Goal: Transaction & Acquisition: Purchase product/service

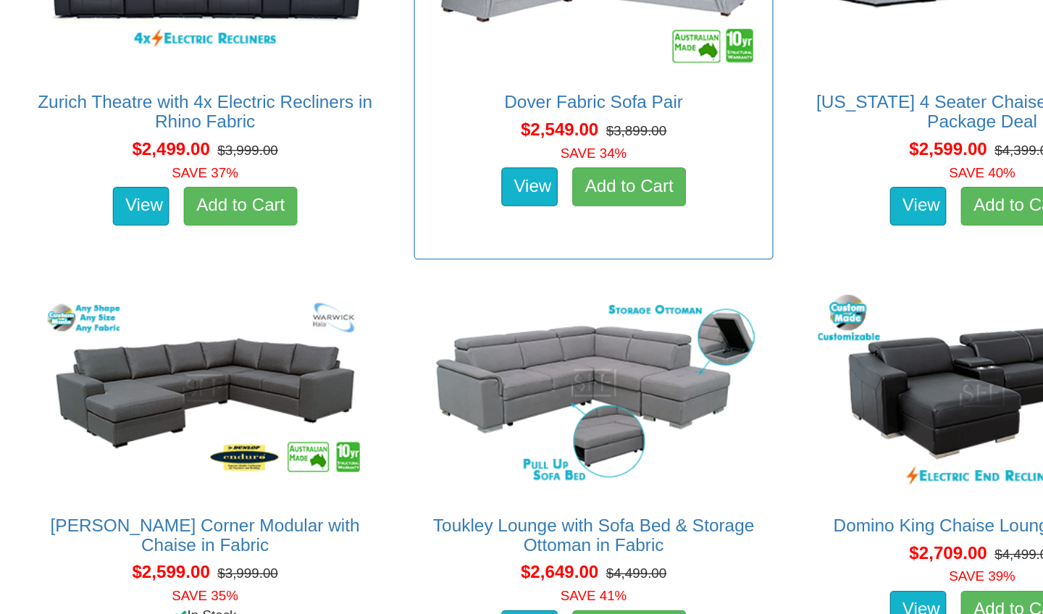
scroll to position [3305, 0]
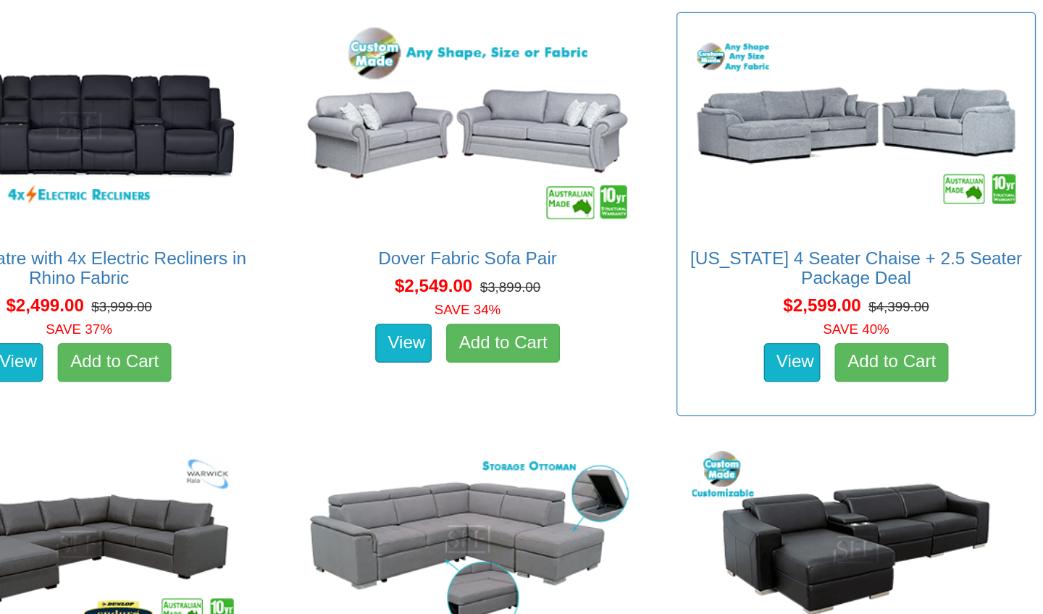
click at [772, 75] on img at bounding box center [898, 133] width 252 height 154
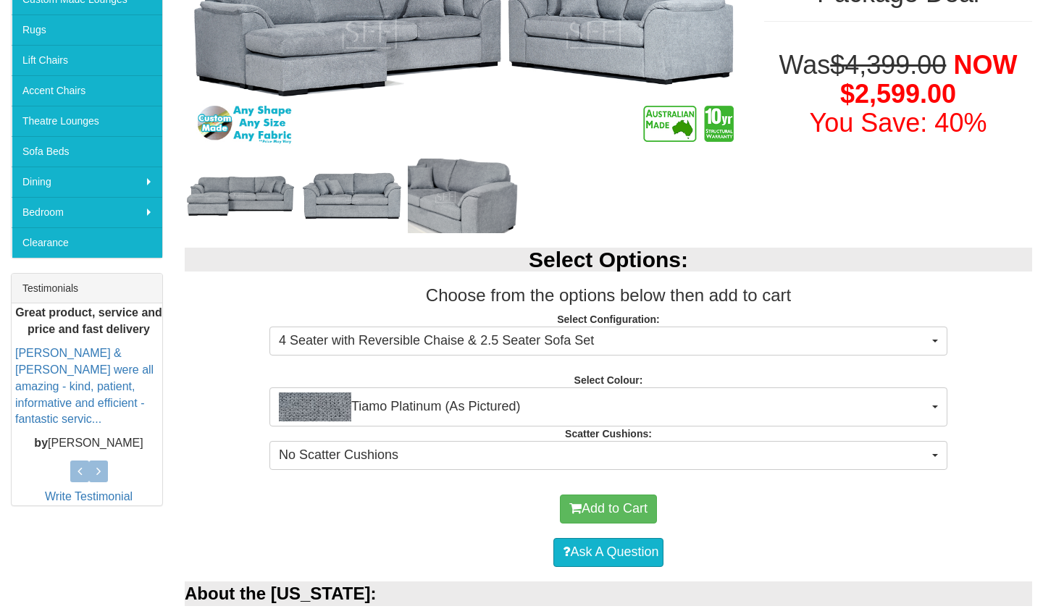
scroll to position [341, 0]
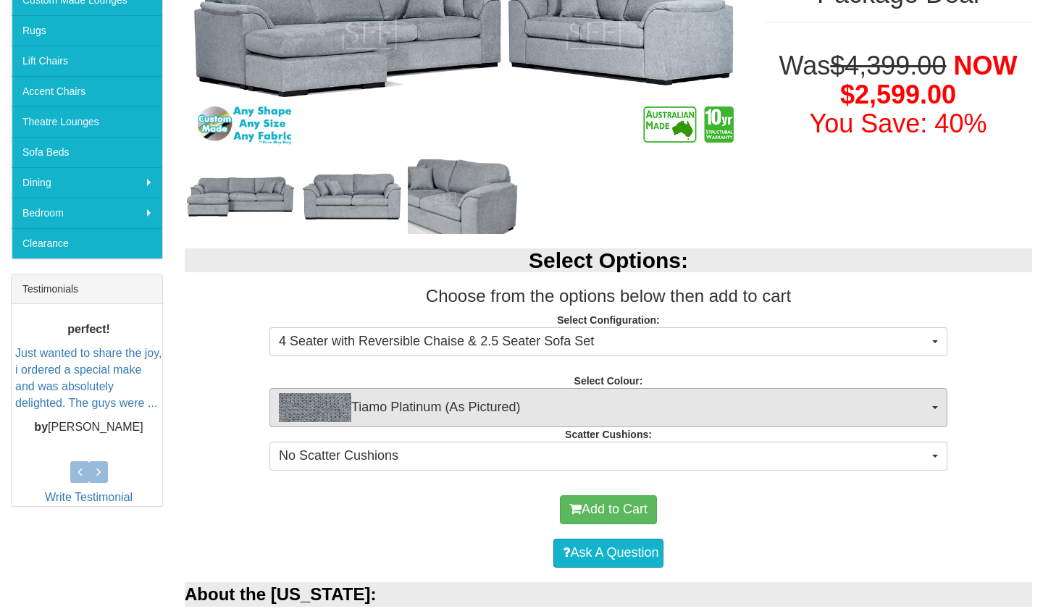
click at [937, 404] on button "Tiamo Platinum (As Pictured)" at bounding box center [608, 407] width 678 height 39
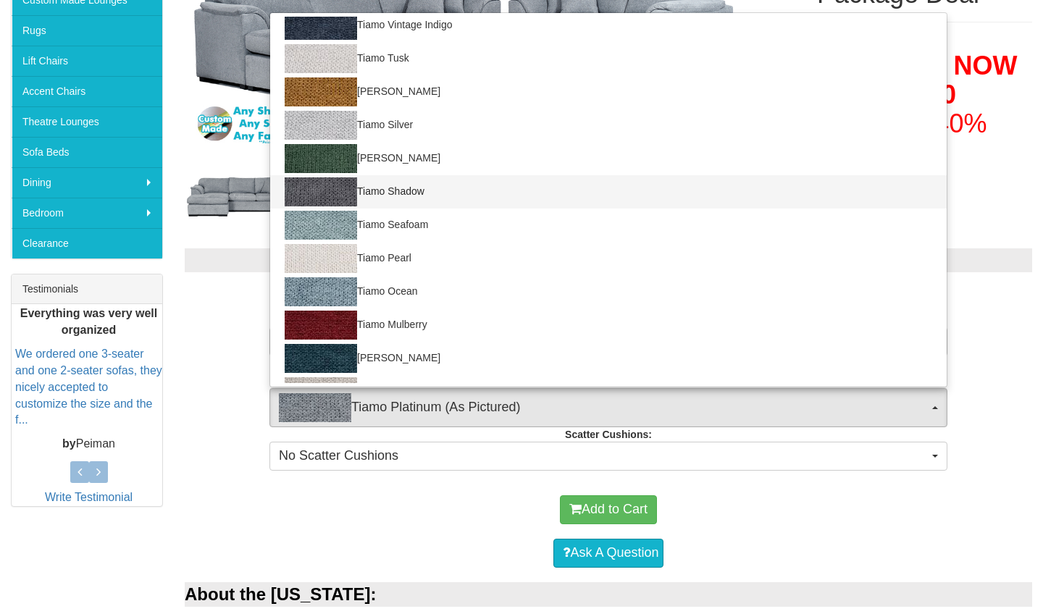
scroll to position [43, 0]
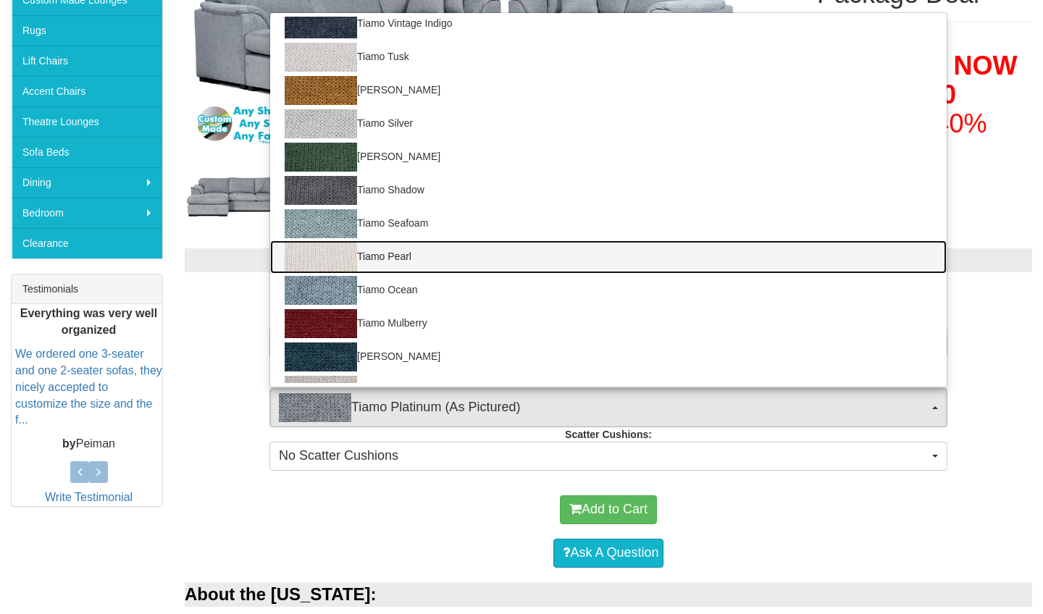
click at [346, 261] on img at bounding box center [321, 257] width 72 height 29
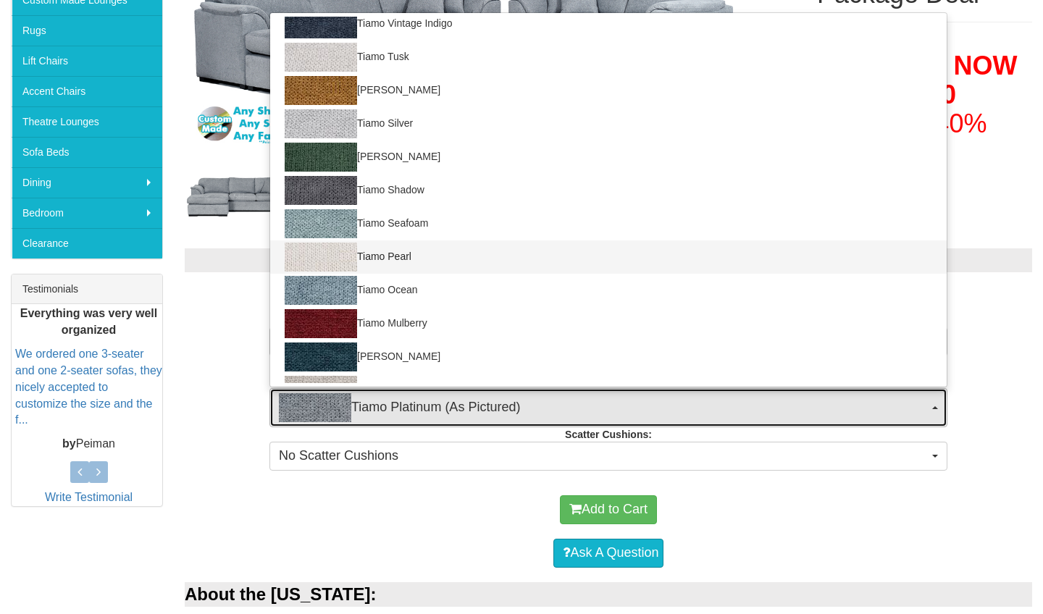
select select "2054"
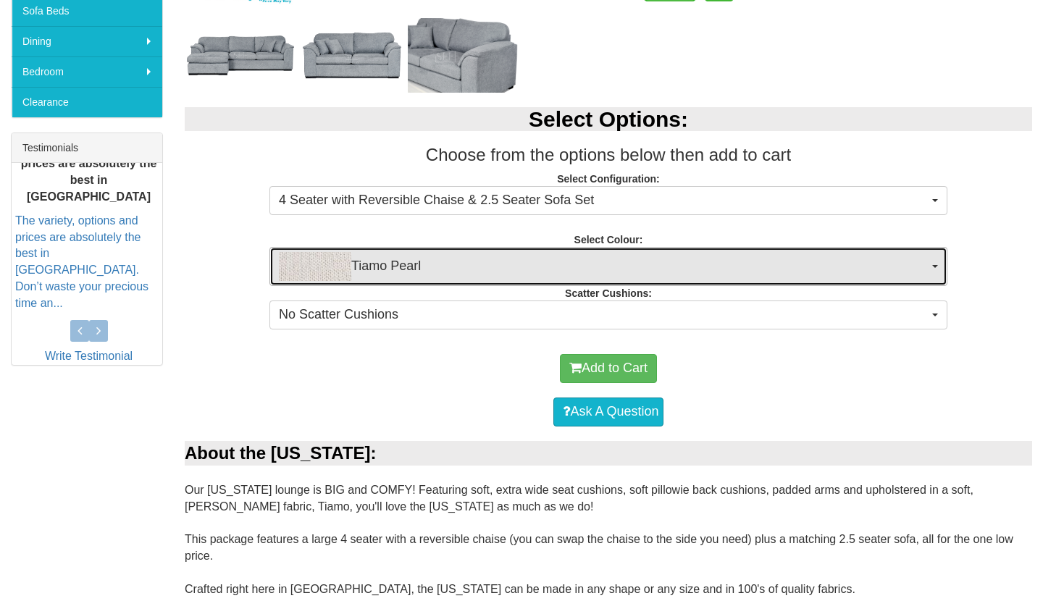
scroll to position [484, 0]
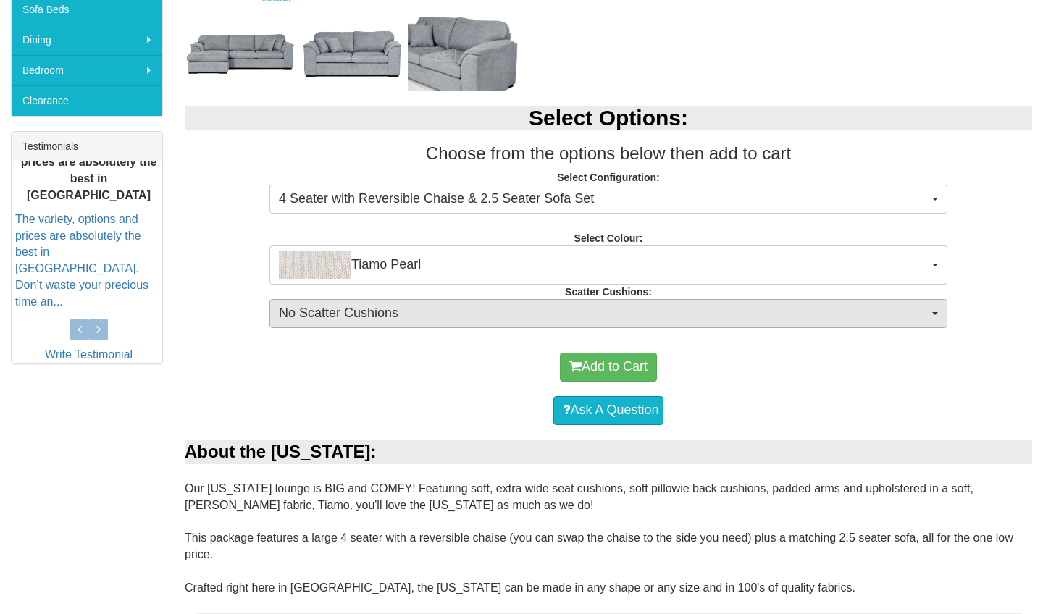
click at [933, 312] on span "button" at bounding box center [935, 313] width 6 height 3
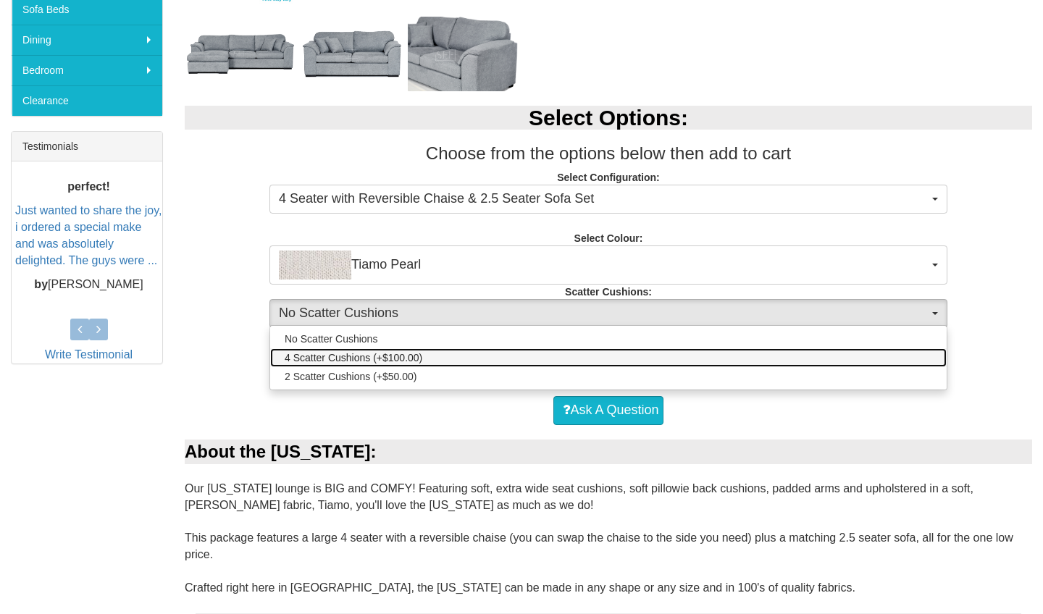
click at [411, 360] on span "4 Scatter Cushions (+$100.00)" at bounding box center [354, 357] width 138 height 14
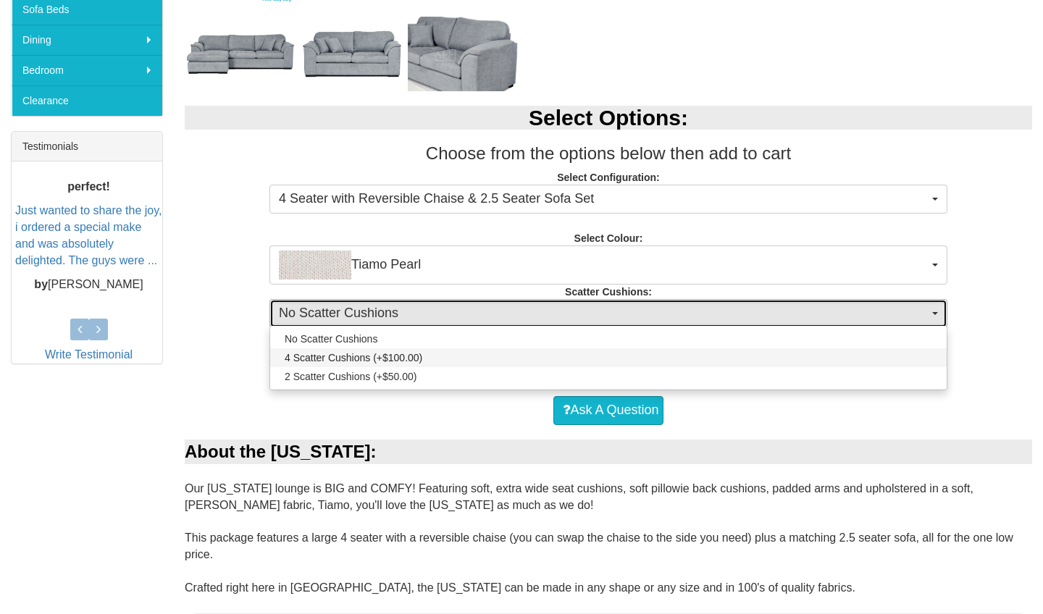
select select "2066"
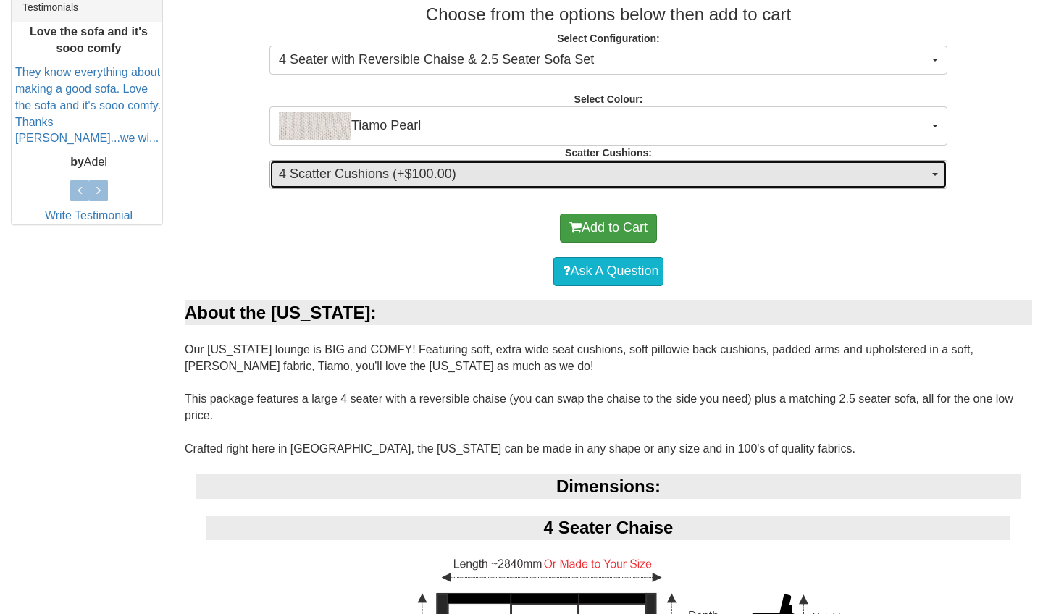
scroll to position [622, 0]
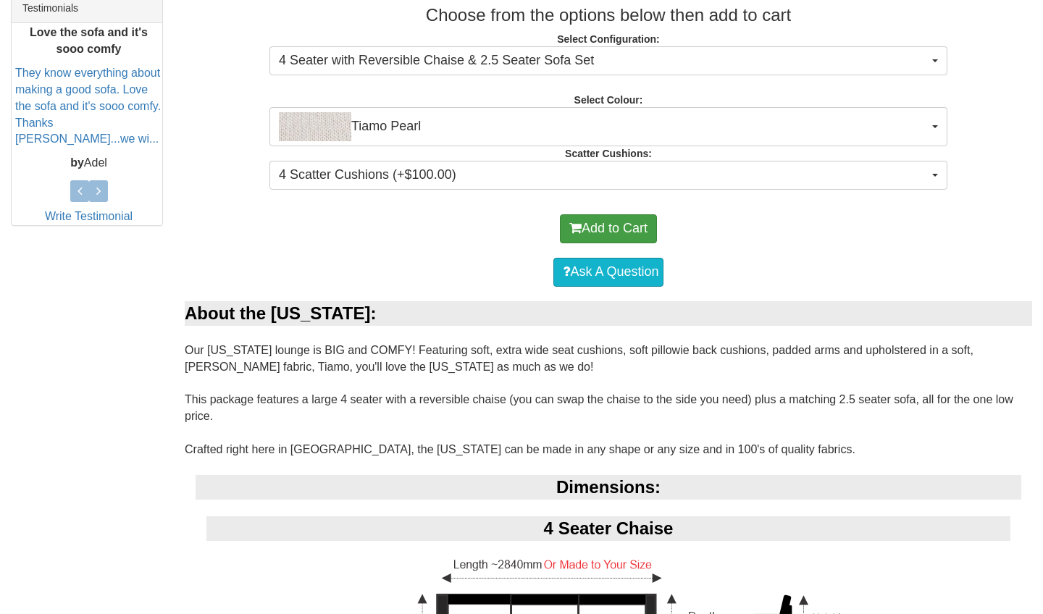
click at [630, 227] on button "Add to Cart" at bounding box center [608, 228] width 97 height 29
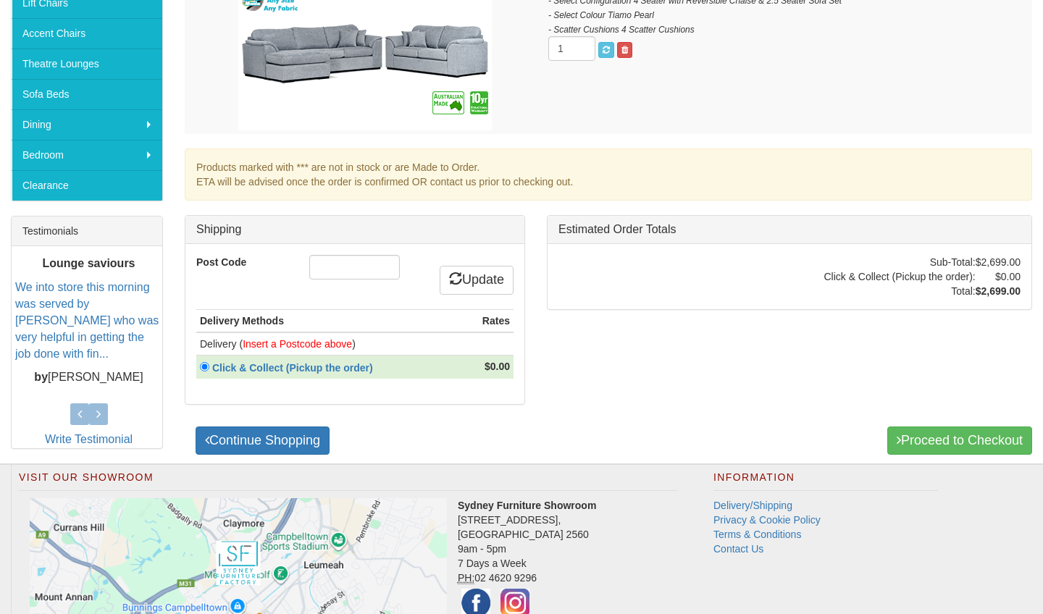
scroll to position [402, 0]
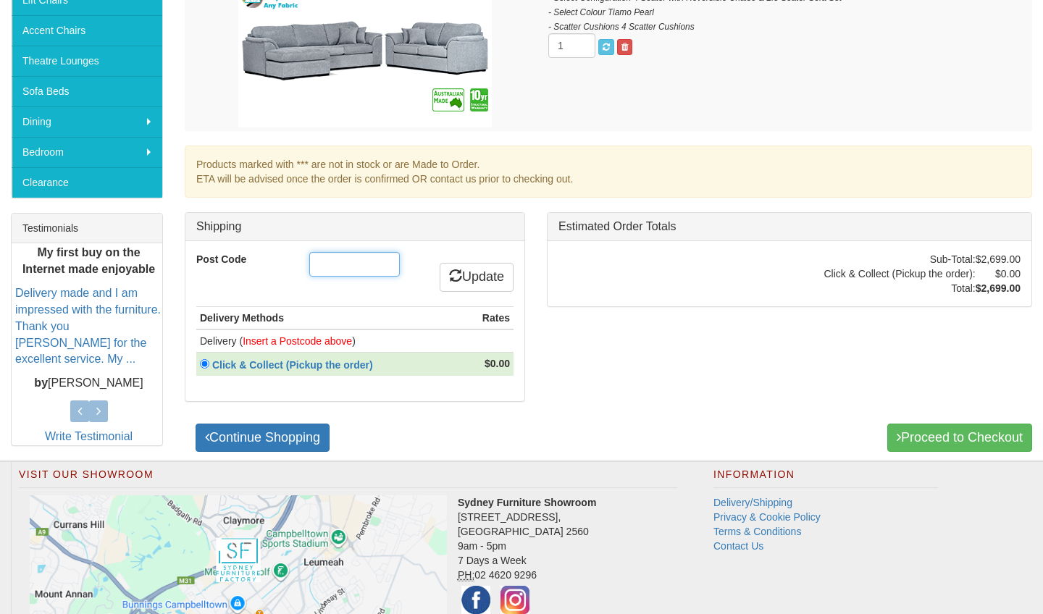
click at [382, 268] on input "Post Code" at bounding box center [354, 264] width 91 height 25
type input "2119"
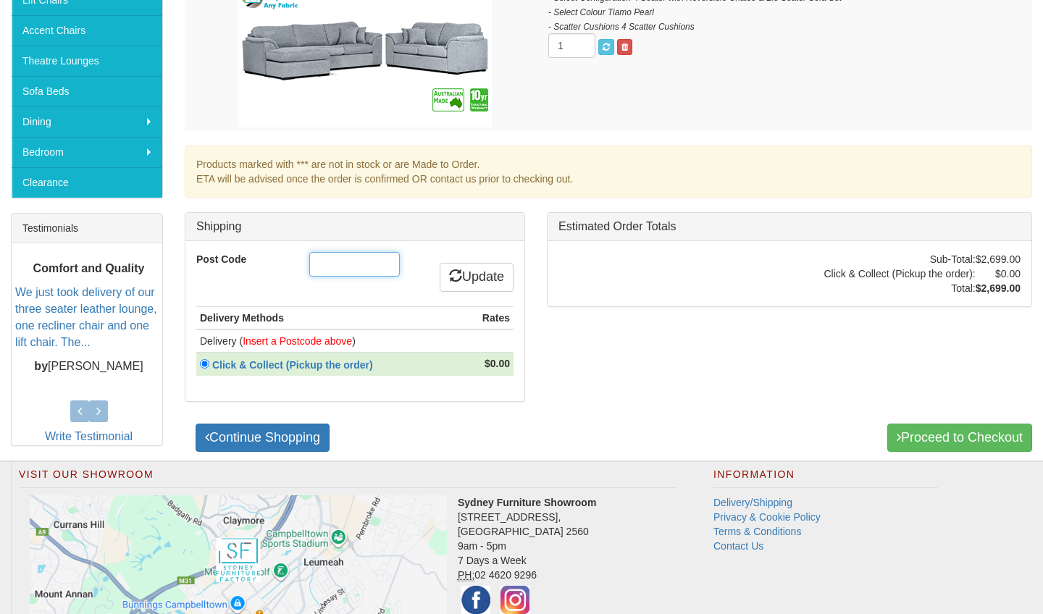
type input "2119"
click at [491, 277] on link "Update" at bounding box center [477, 277] width 74 height 29
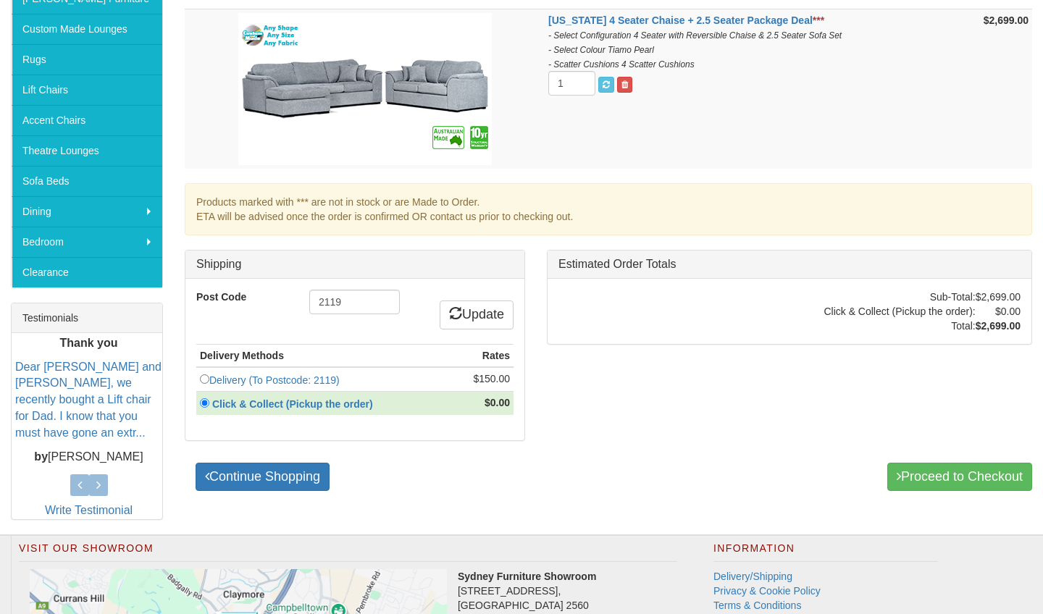
scroll to position [314, 0]
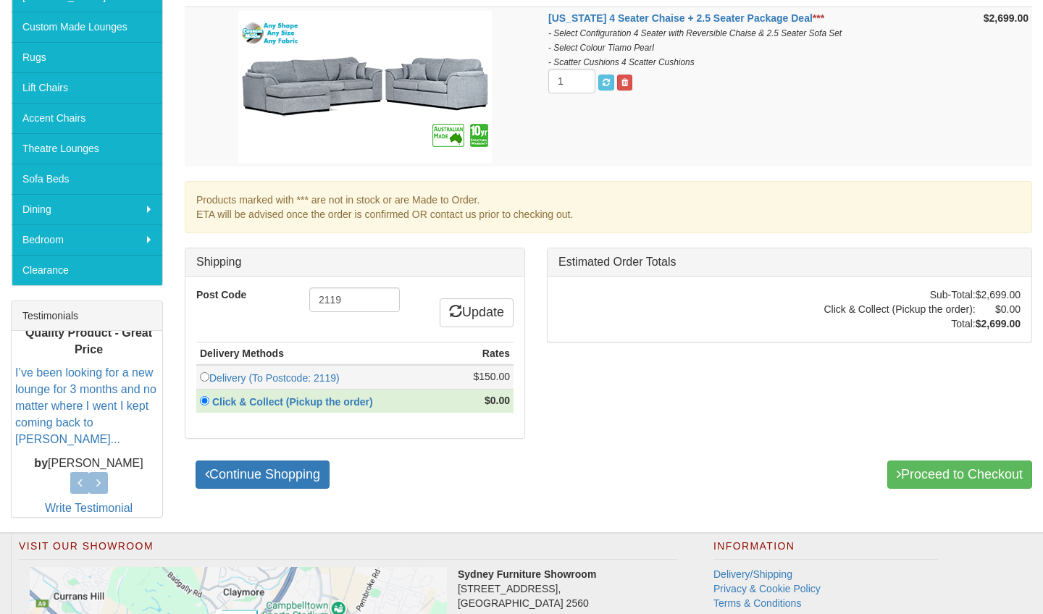
click at [204, 377] on input "radio" at bounding box center [204, 376] width 9 height 9
